Goal: Task Accomplishment & Management: Complete application form

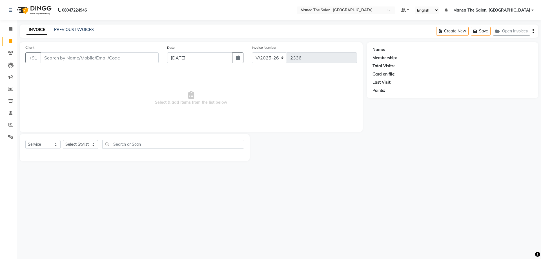
select select "7201"
select select "service"
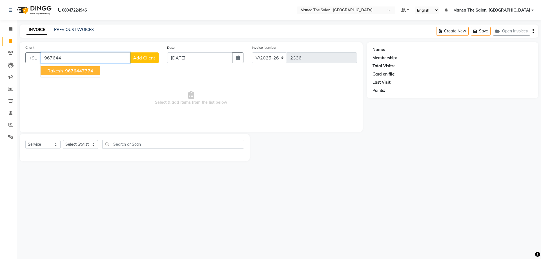
click at [87, 68] on button "rakesh 967644 7774" at bounding box center [70, 70] width 59 height 9
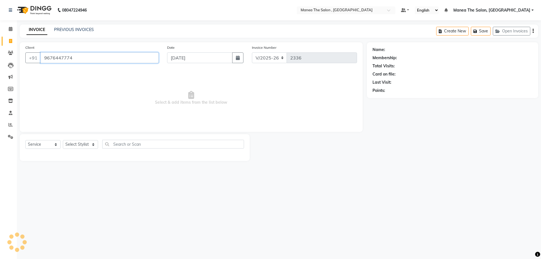
type input "9676447774"
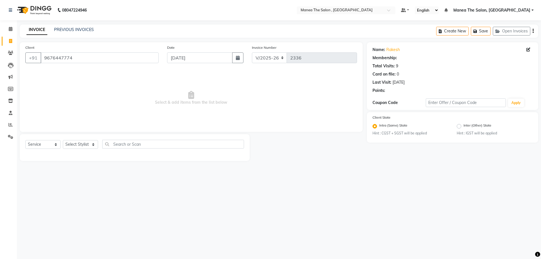
select select "1: Object"
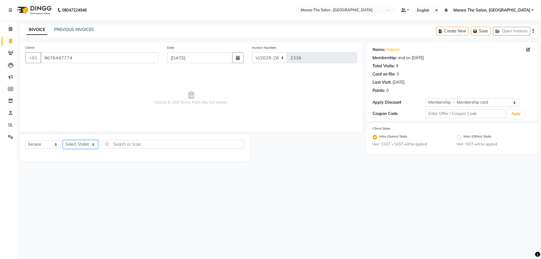
click at [88, 146] on select "Select Stylist [PERSON_NAME] Manager [PERSON_NAME] [PERSON_NAME] [PERSON_NAME]" at bounding box center [80, 144] width 35 height 9
select select "78150"
click at [63, 140] on select "Select Stylist [PERSON_NAME] Manager [PERSON_NAME] [PERSON_NAME] [PERSON_NAME]" at bounding box center [80, 144] width 35 height 9
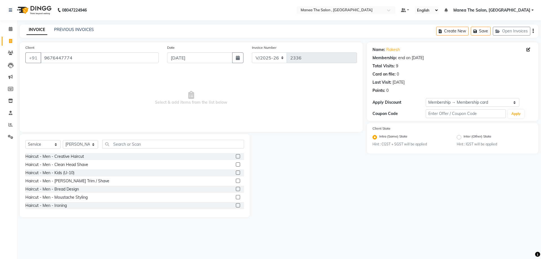
click at [236, 181] on label at bounding box center [238, 181] width 4 height 4
click at [236, 181] on input "checkbox" at bounding box center [238, 181] width 4 height 4
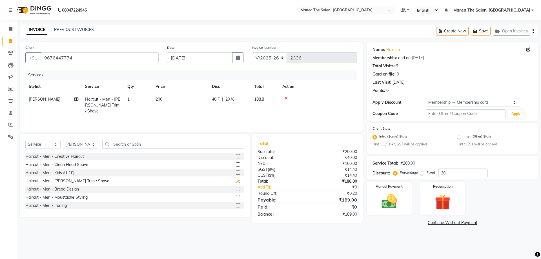
checkbox input "false"
click at [391, 206] on img at bounding box center [389, 201] width 26 height 19
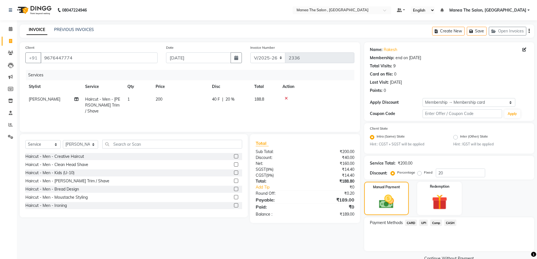
click at [438, 223] on span "Comp" at bounding box center [436, 223] width 12 height 6
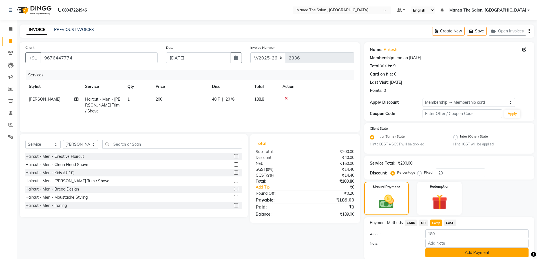
click at [442, 254] on button "Add Payment" at bounding box center [476, 252] width 103 height 9
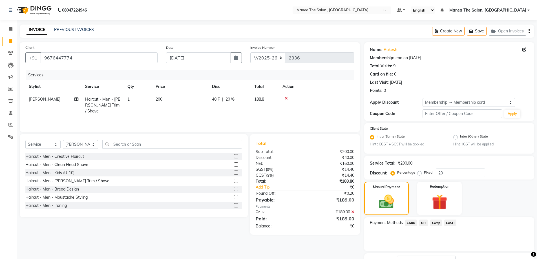
scroll to position [44, 0]
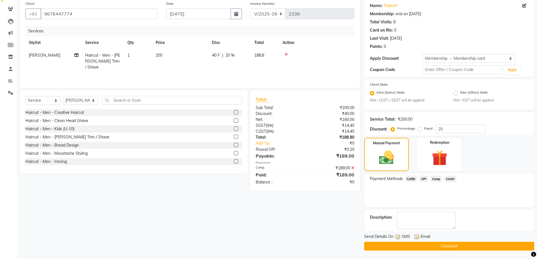
click at [446, 243] on button "Checkout" at bounding box center [449, 246] width 170 height 9
